Goal: Transaction & Acquisition: Book appointment/travel/reservation

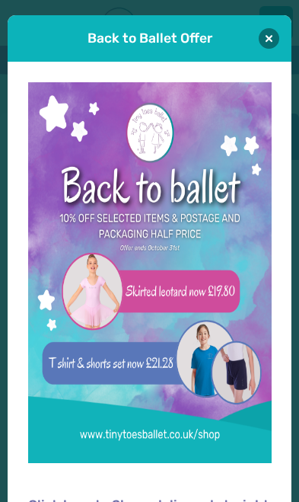
scroll to position [2, 0]
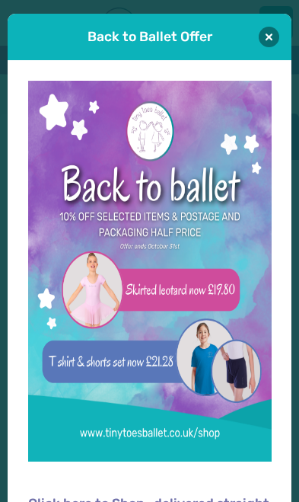
type input "**********"
click at [149, 423] on button "Log in" at bounding box center [150, 425] width 234 height 40
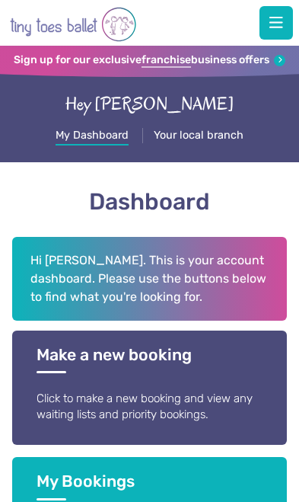
click at [177, 392] on p "Click to make a new booking and view any waiting lists and priority bookings." at bounding box center [150, 407] width 227 height 33
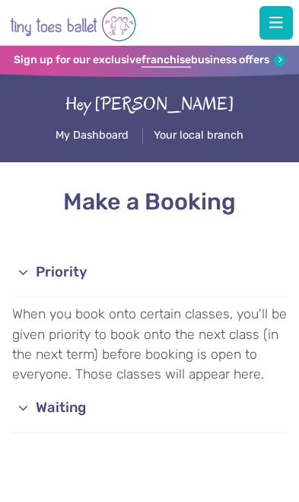
click at [53, 399] on link "Waiting" at bounding box center [150, 409] width 276 height 49
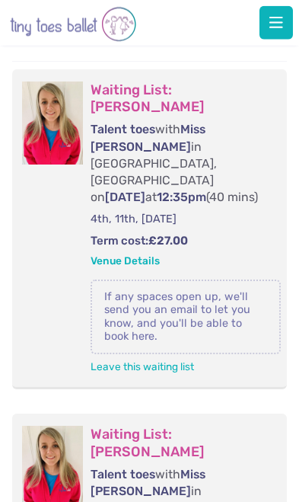
scroll to position [458, 0]
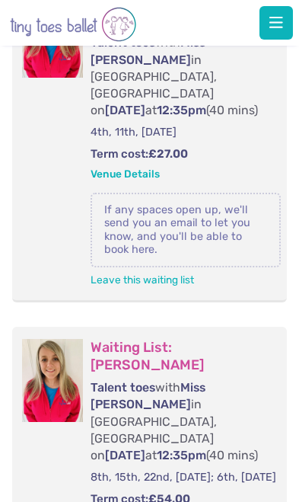
click at [232, 18] on img at bounding box center [226, 23] width 29 height 21
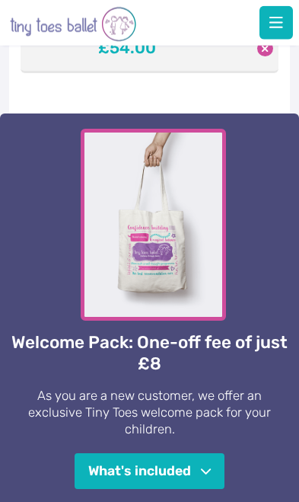
scroll to position [401, 0]
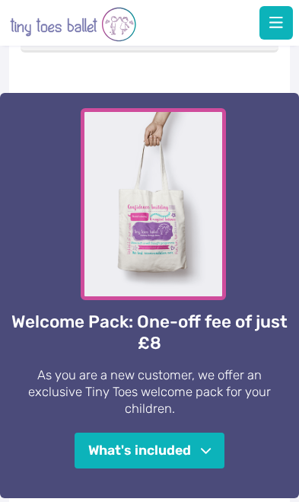
click at [181, 433] on button "What's included" at bounding box center [150, 450] width 150 height 35
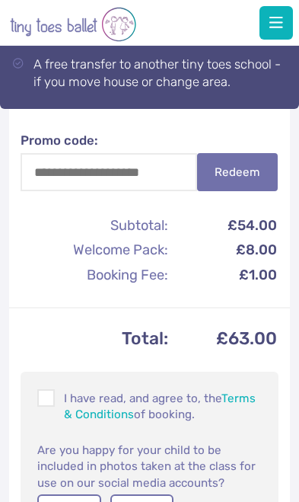
scroll to position [1170, 0]
click at [47, 494] on label "Yes" at bounding box center [69, 509] width 64 height 30
click at [43, 394] on span at bounding box center [47, 401] width 16 height 14
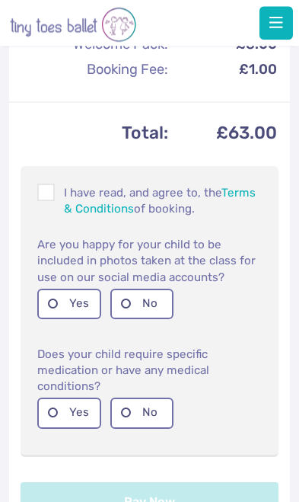
scroll to position [1379, 0]
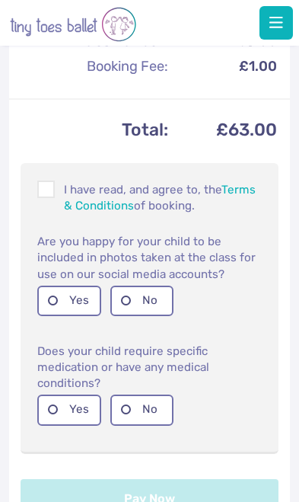
click at [142, 395] on label "No" at bounding box center [142, 410] width 64 height 30
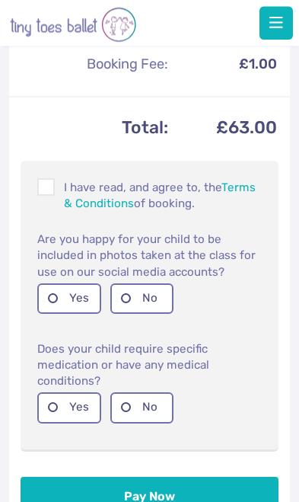
scroll to position [1385, 0]
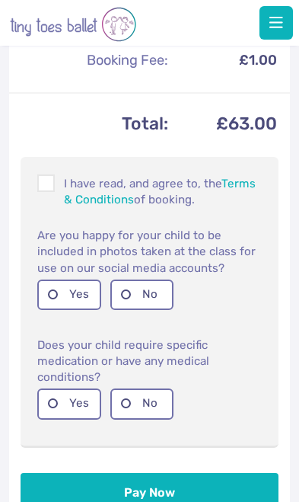
click at [155, 473] on button "Pay Now" at bounding box center [150, 493] width 259 height 40
